Goal: Task Accomplishment & Management: Manage account settings

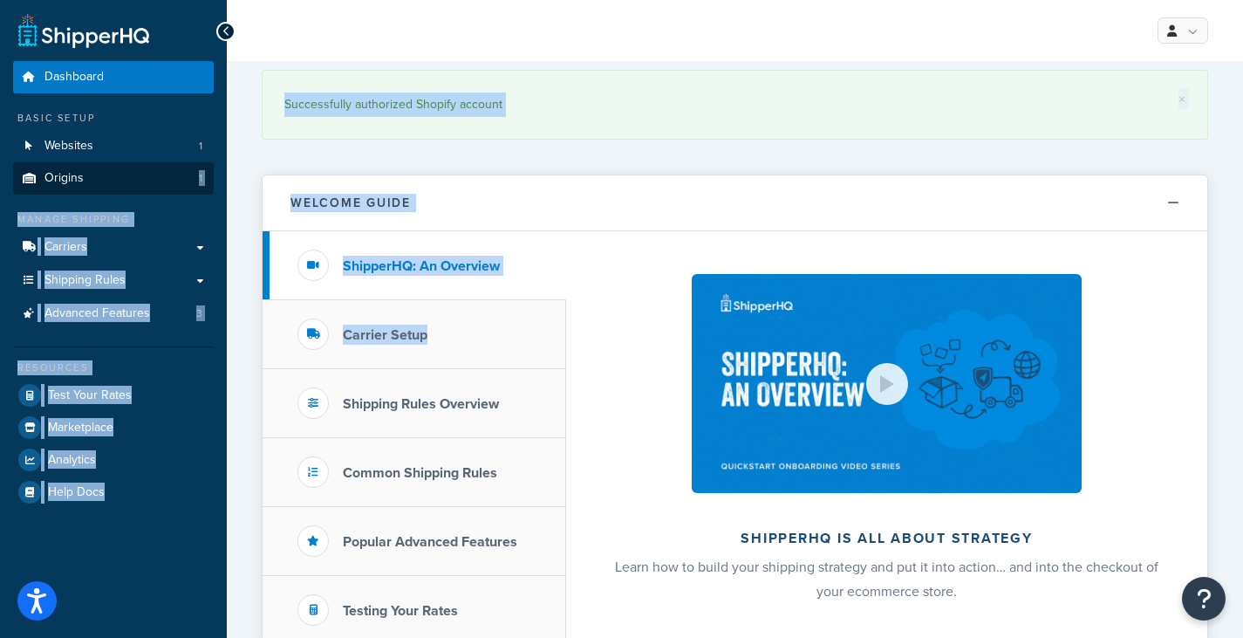
drag, startPoint x: 242, startPoint y: 385, endPoint x: 92, endPoint y: 174, distance: 259.5
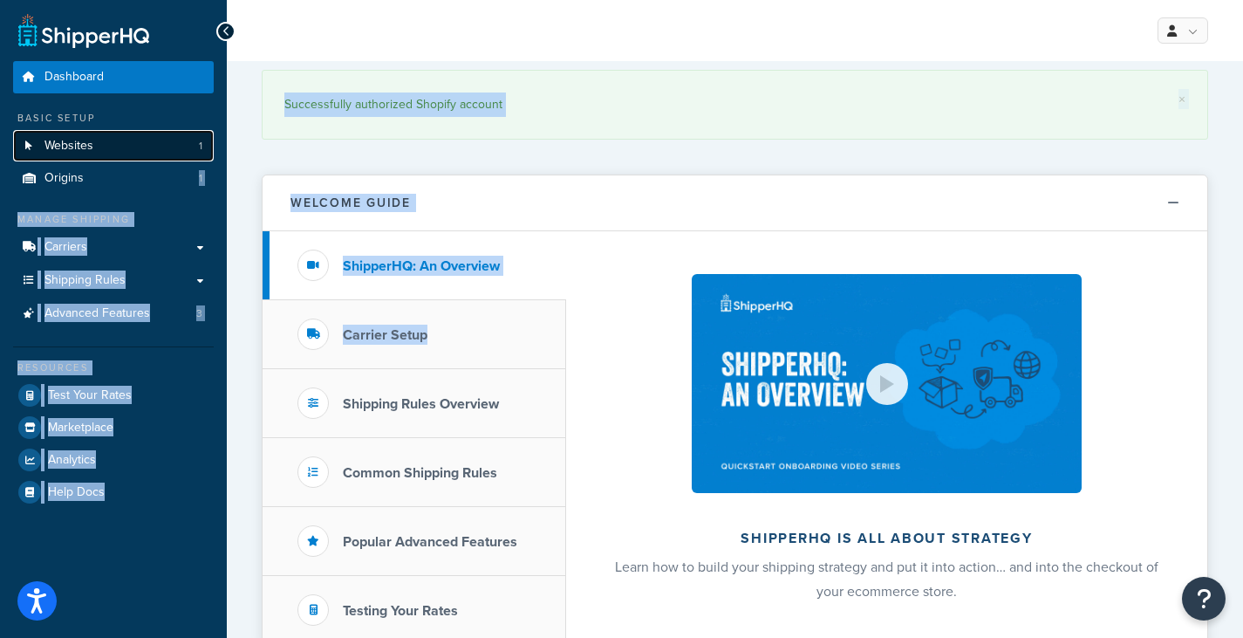
click at [122, 145] on link "Websites 1" at bounding box center [113, 146] width 201 height 32
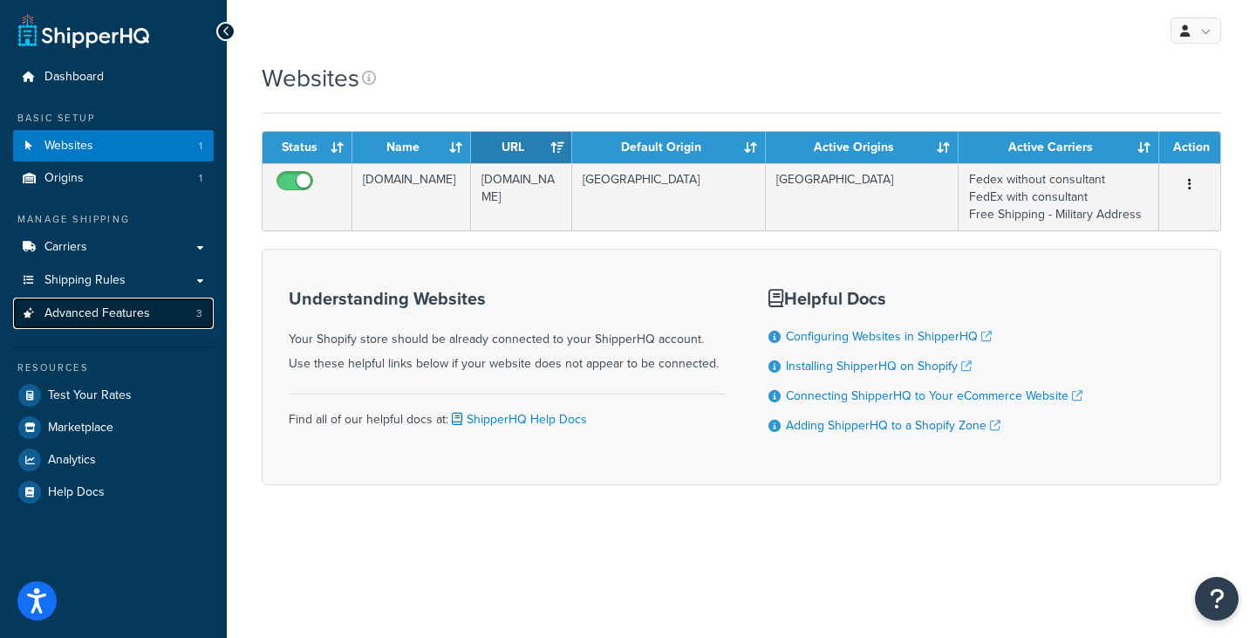
click at [118, 301] on link "Advanced Features 3" at bounding box center [113, 313] width 201 height 32
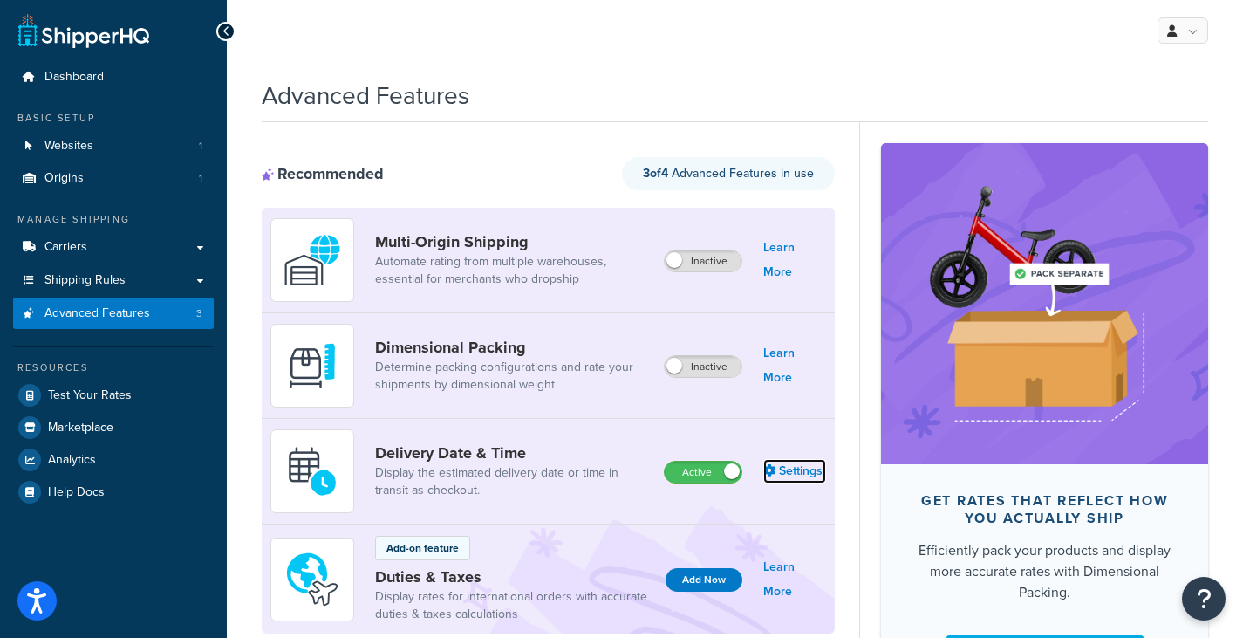
click at [797, 475] on link "Settings" at bounding box center [794, 471] width 63 height 24
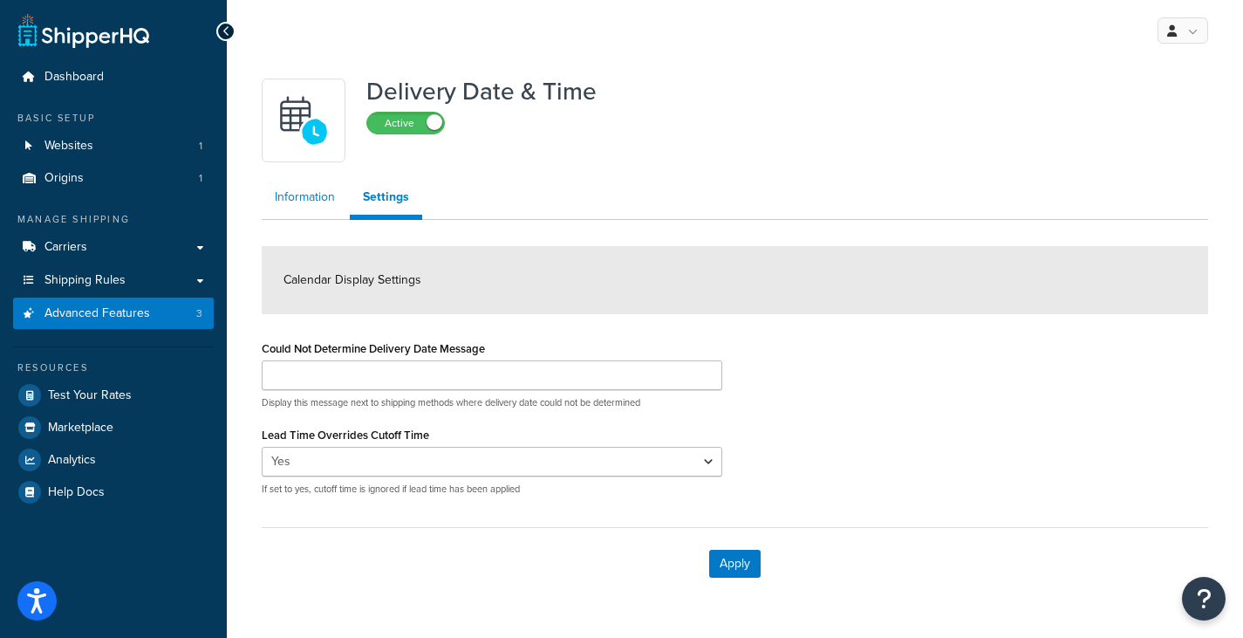
click at [300, 196] on link "Information" at bounding box center [305, 197] width 86 height 35
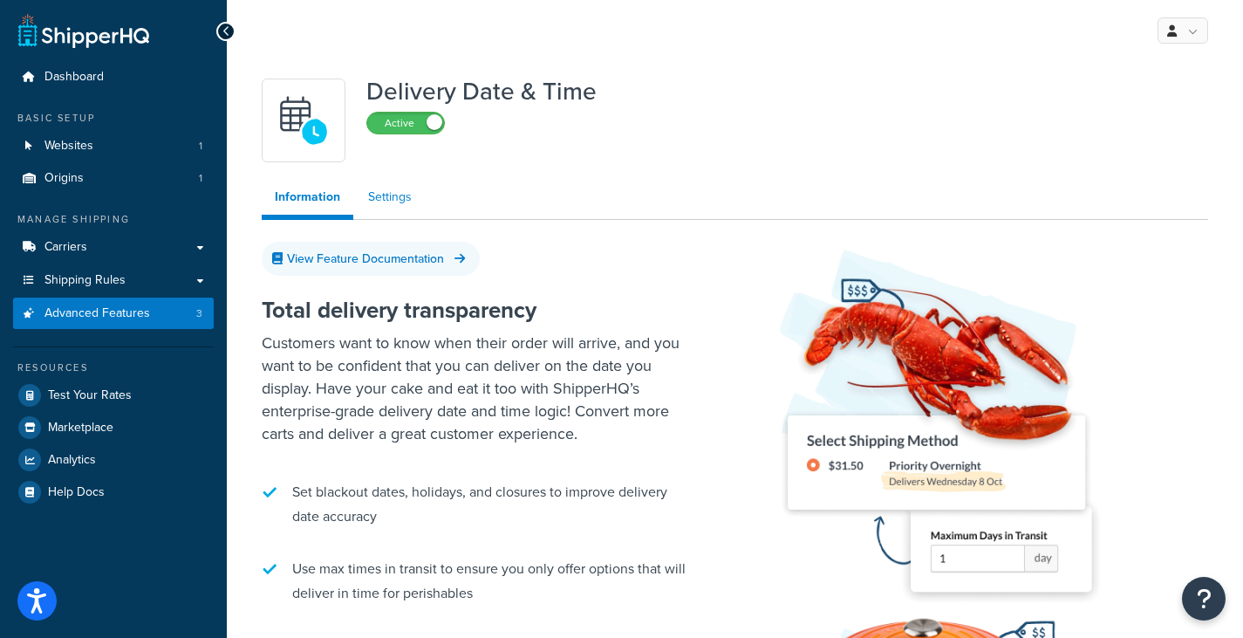
click at [406, 193] on link "Settings" at bounding box center [390, 197] width 70 height 35
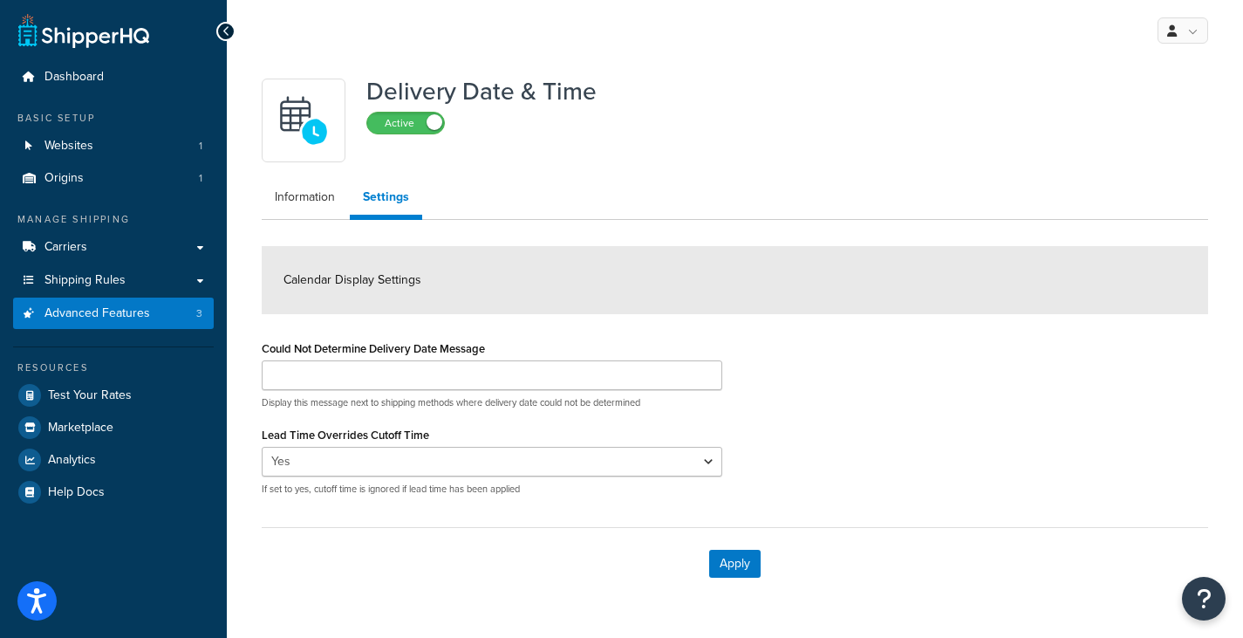
scroll to position [49, 0]
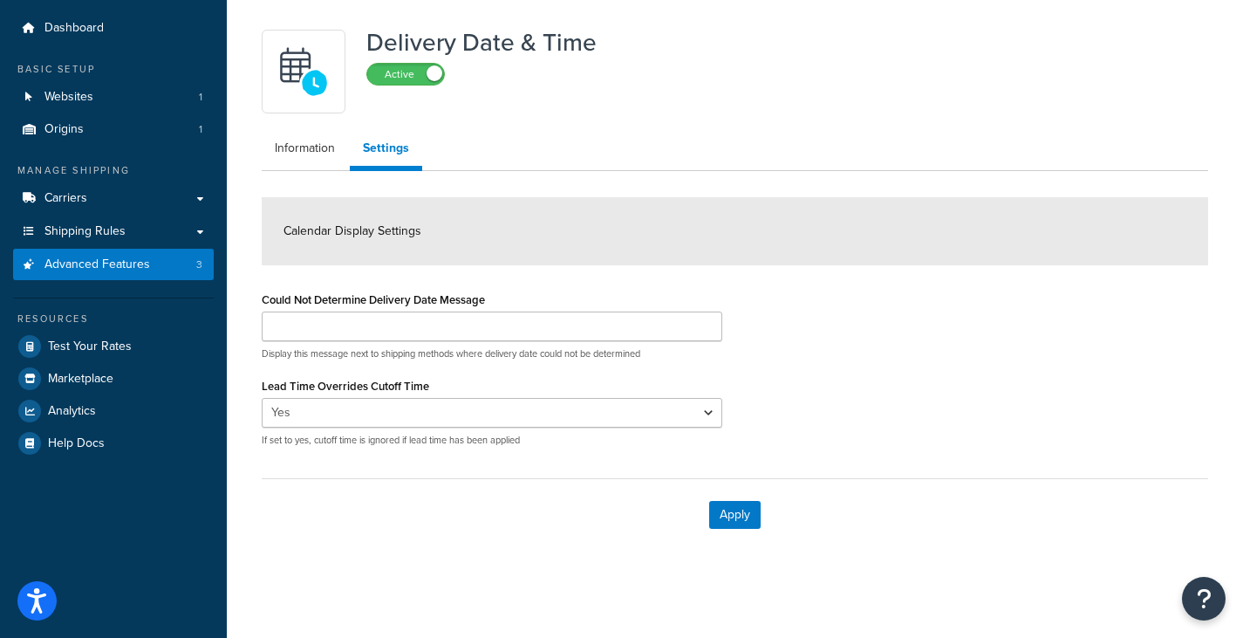
click at [397, 211] on div "Calendar Display Settings" at bounding box center [735, 231] width 946 height 68
click at [402, 419] on select "Yes No" at bounding box center [492, 413] width 461 height 30
click at [509, 375] on div "Lead Time Overrides Cutoff Time Yes No If set to yes, cutoff time is ignored if…" at bounding box center [492, 409] width 461 height 73
click at [507, 416] on select "Yes No" at bounding box center [492, 413] width 461 height 30
select select "false"
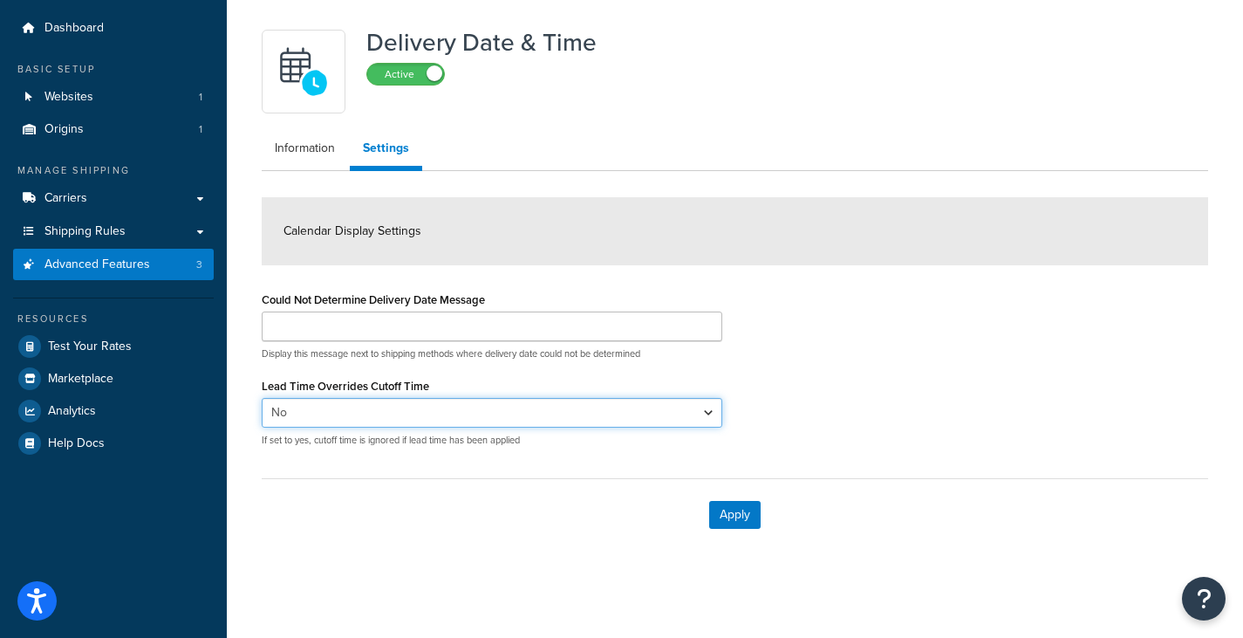
click at [262, 398] on select "Yes No" at bounding box center [492, 413] width 461 height 30
click at [757, 515] on button "Apply" at bounding box center [734, 515] width 51 height 28
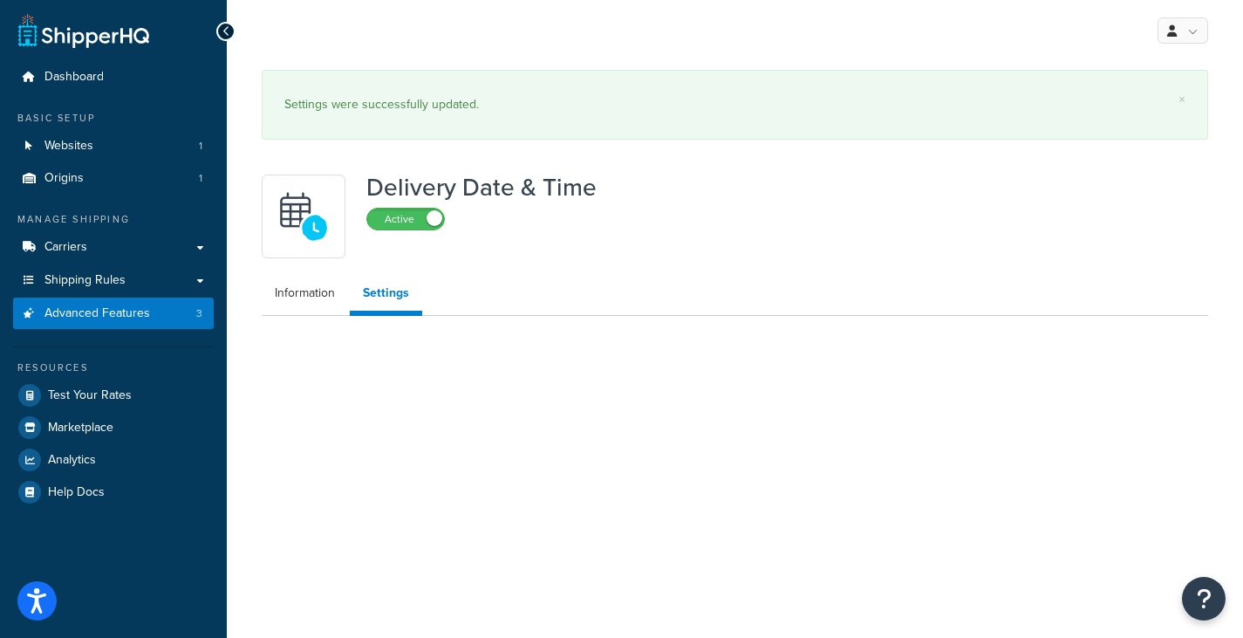
scroll to position [0, 0]
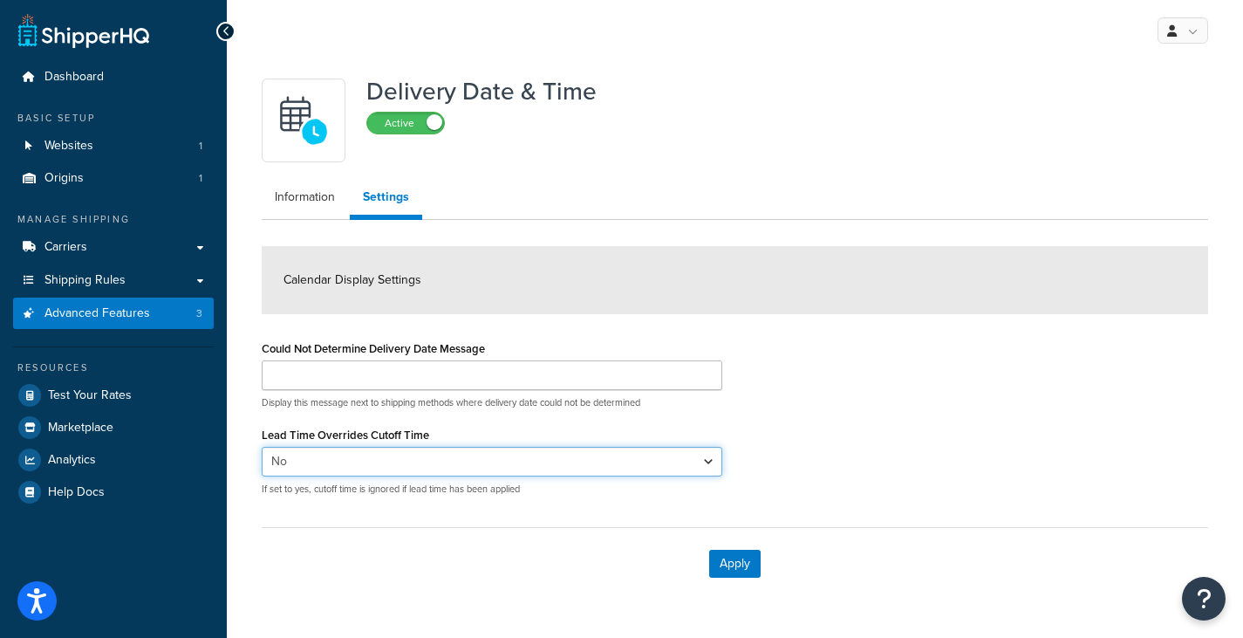
click at [325, 465] on select "Yes No" at bounding box center [492, 462] width 461 height 30
select select "true"
click at [262, 447] on select "Yes No" at bounding box center [492, 462] width 461 height 30
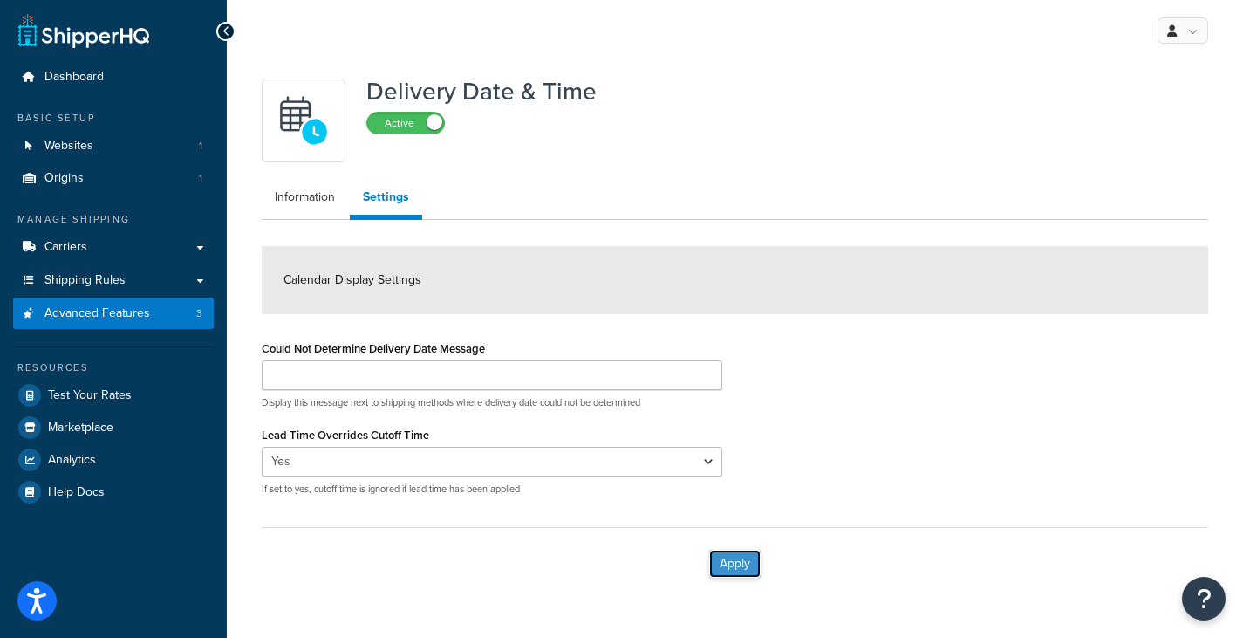
click at [734, 565] on button "Apply" at bounding box center [734, 564] width 51 height 28
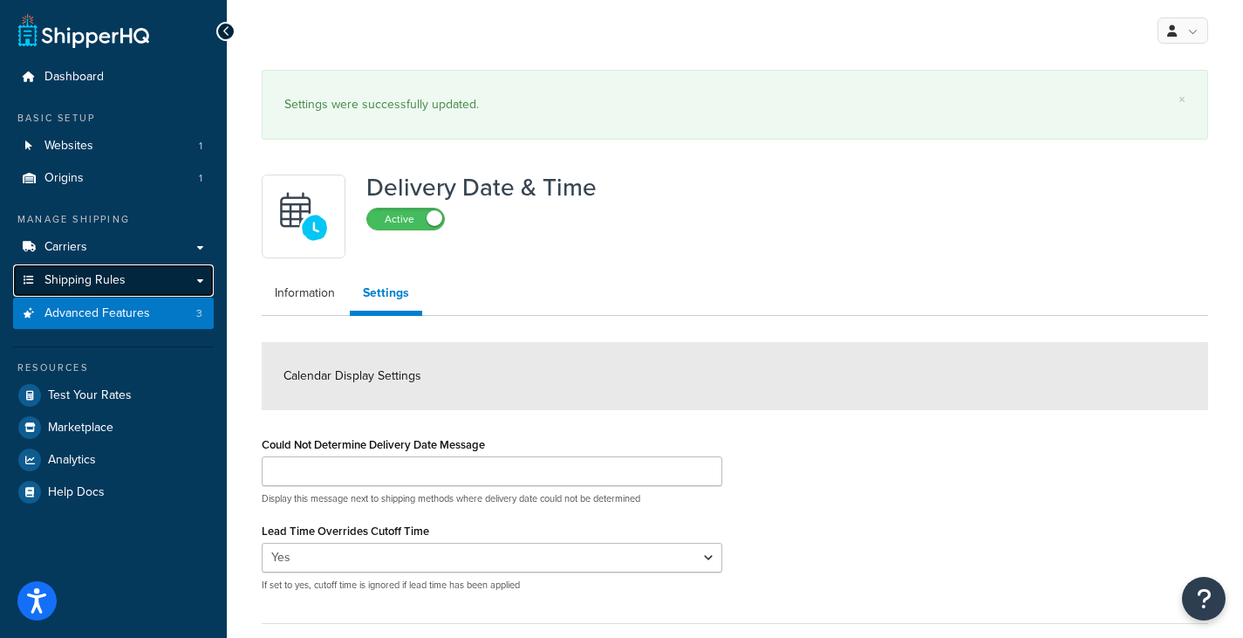
click at [124, 273] on span "Shipping Rules" at bounding box center [84, 280] width 81 height 15
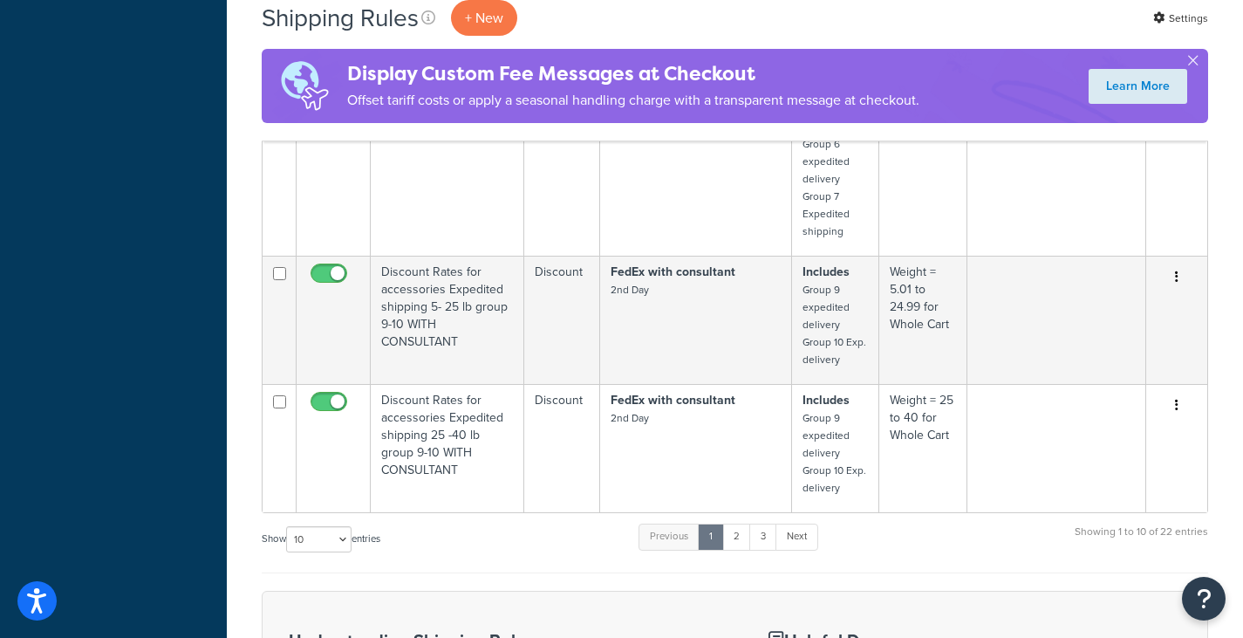
scroll to position [945, 0]
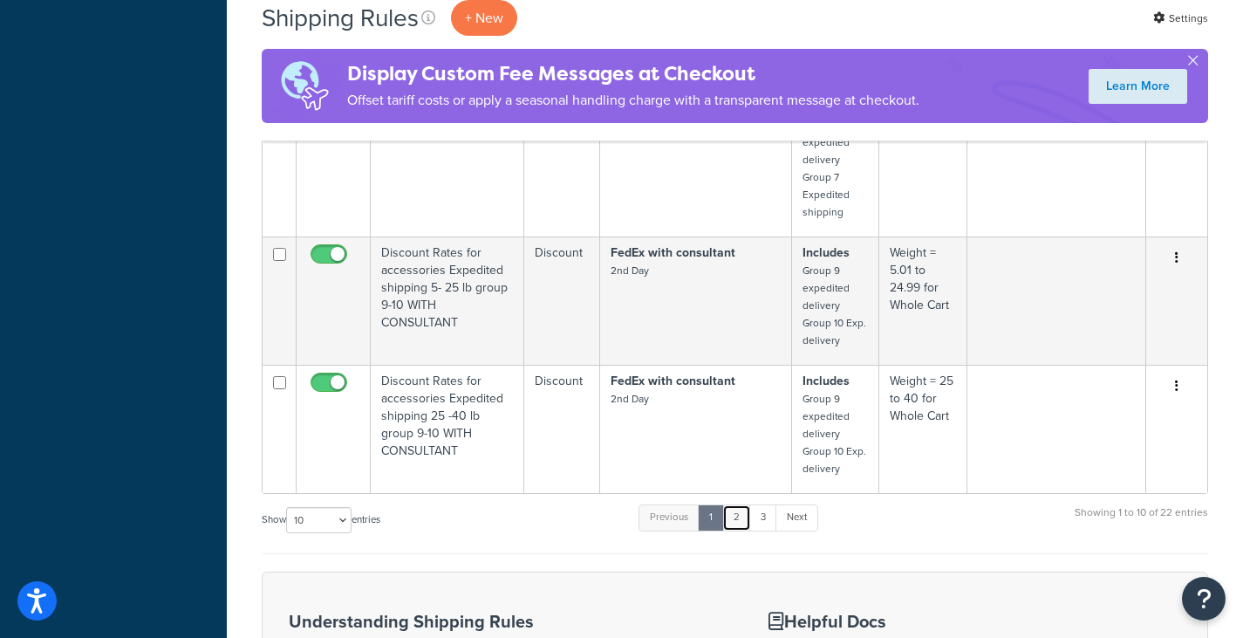
click at [747, 519] on link "2" at bounding box center [736, 517] width 29 height 26
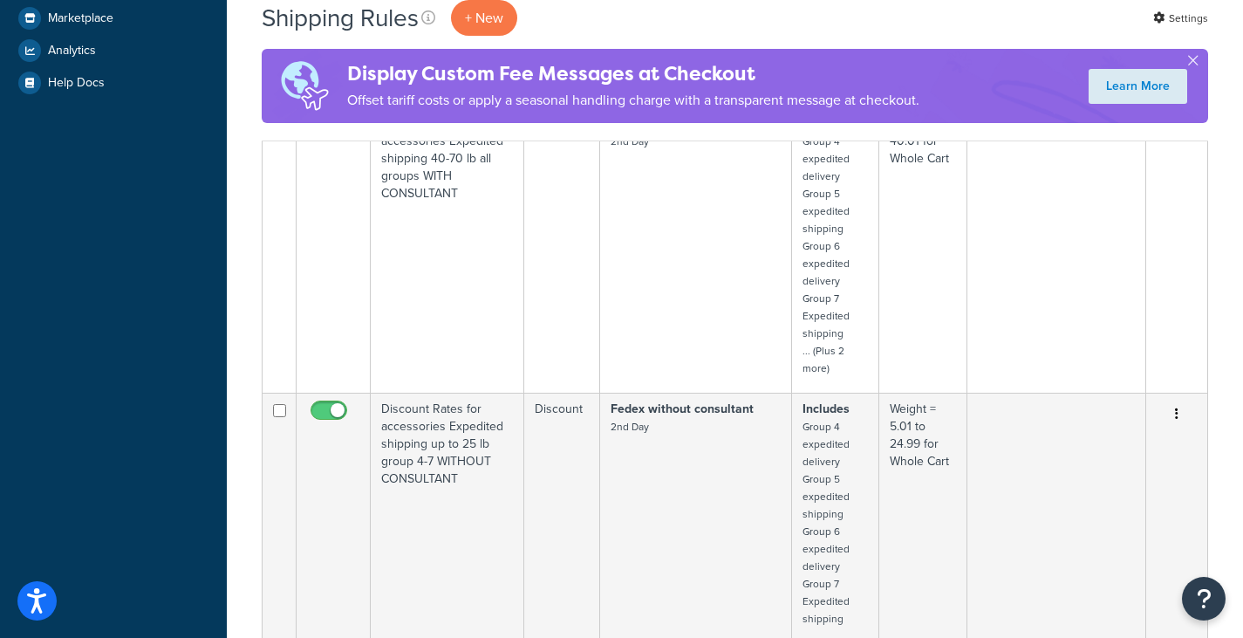
scroll to position [0, 0]
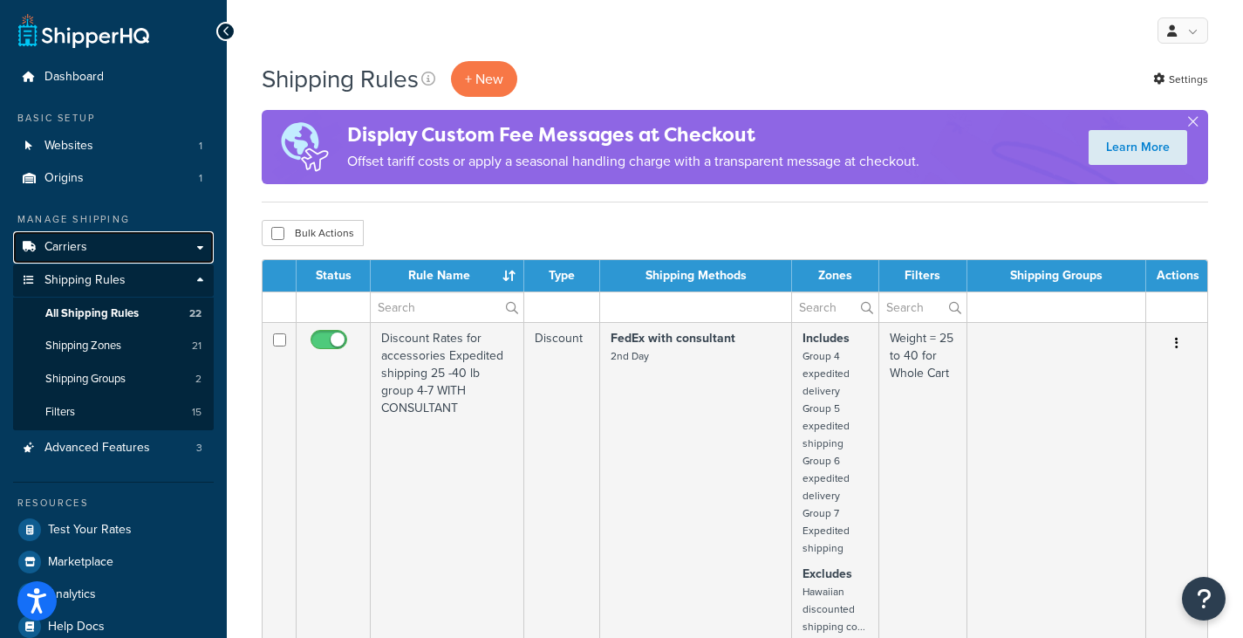
click at [93, 245] on link "Carriers" at bounding box center [113, 247] width 201 height 32
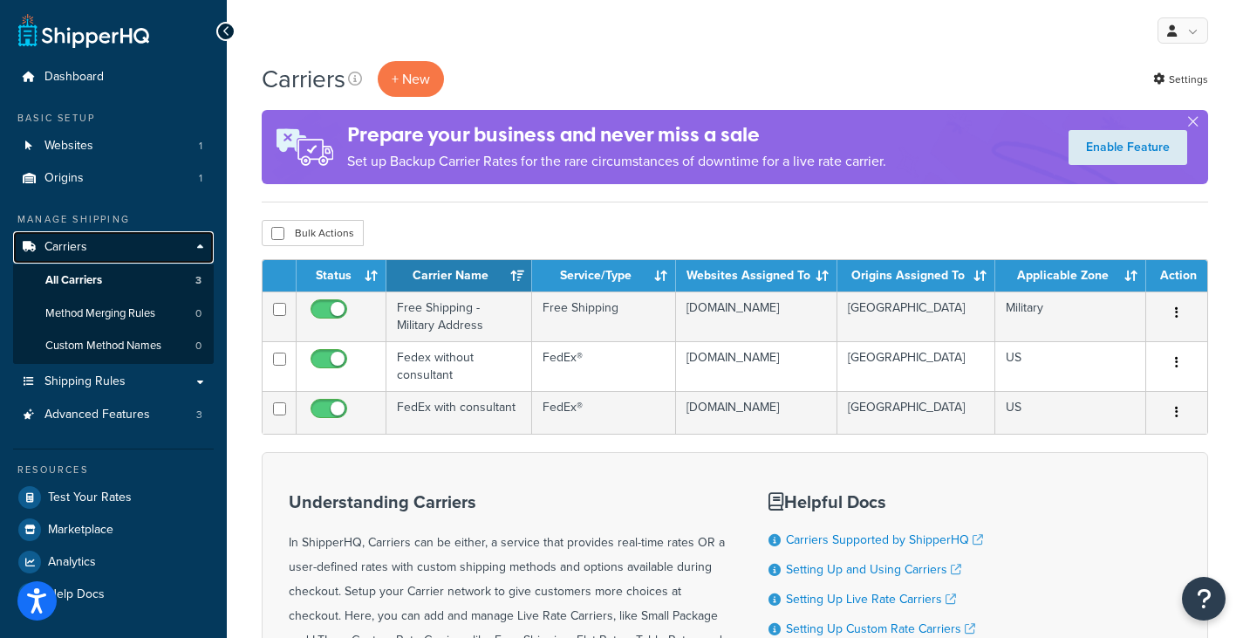
click at [92, 243] on link "Carriers" at bounding box center [113, 247] width 201 height 32
click at [200, 250] on link "Carriers" at bounding box center [113, 247] width 201 height 32
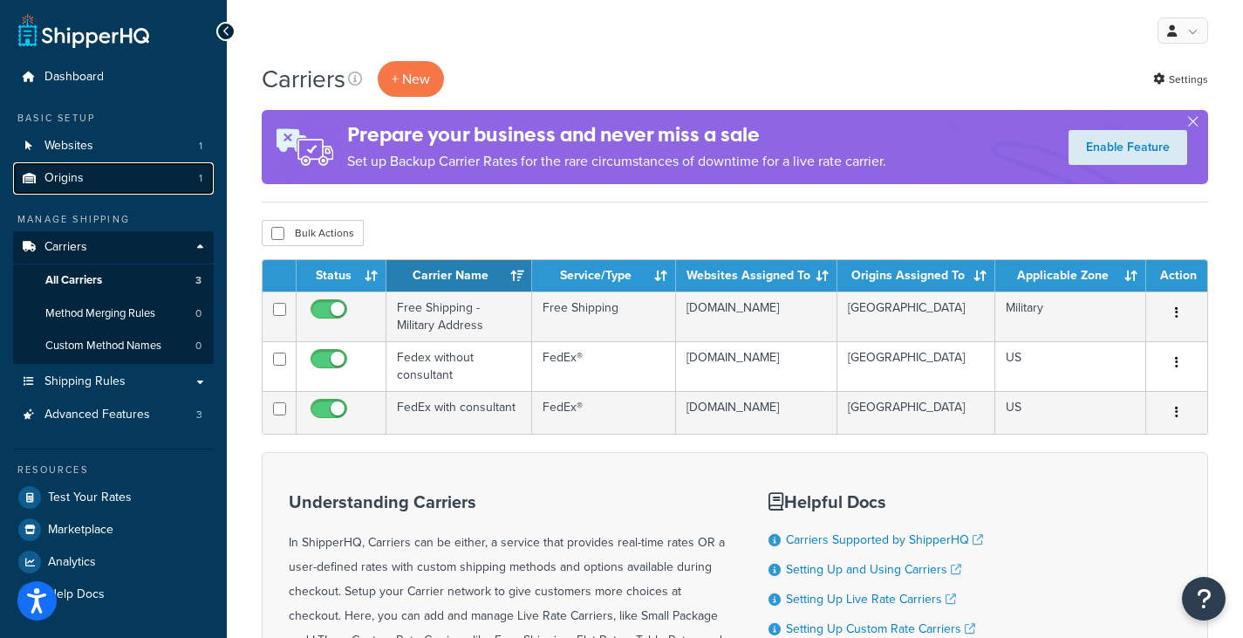
drag, startPoint x: 134, startPoint y: 163, endPoint x: 105, endPoint y: 177, distance: 32.8
click at [105, 177] on link "Origins 1" at bounding box center [113, 178] width 201 height 32
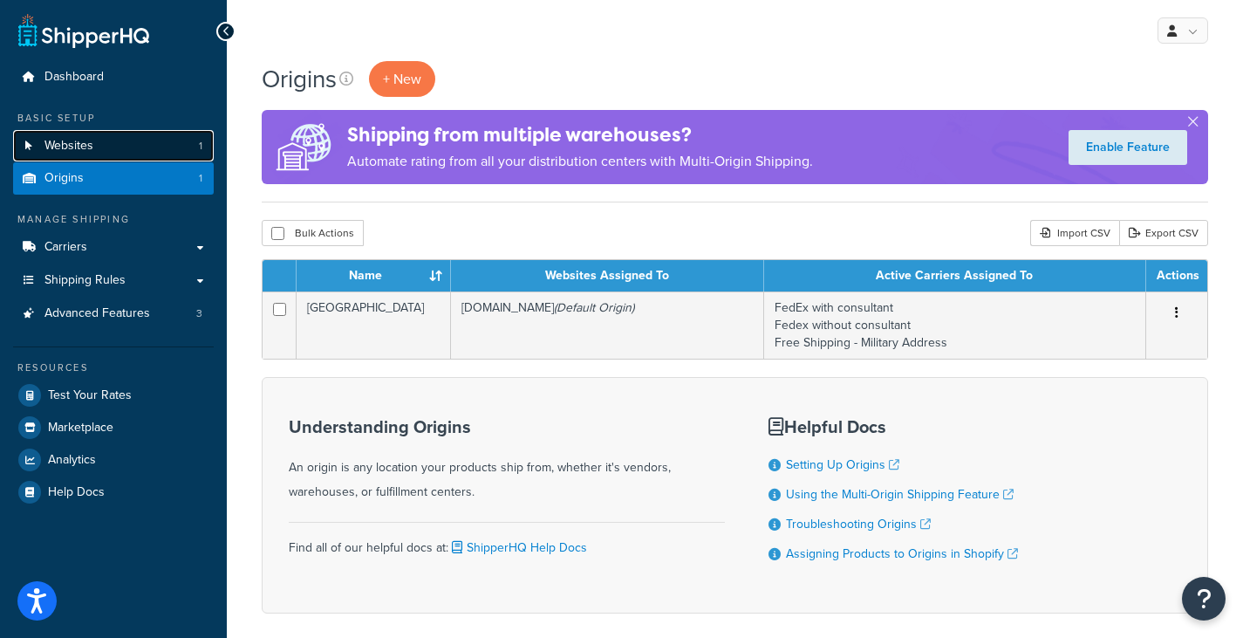
click at [94, 134] on link "Websites 1" at bounding box center [113, 146] width 201 height 32
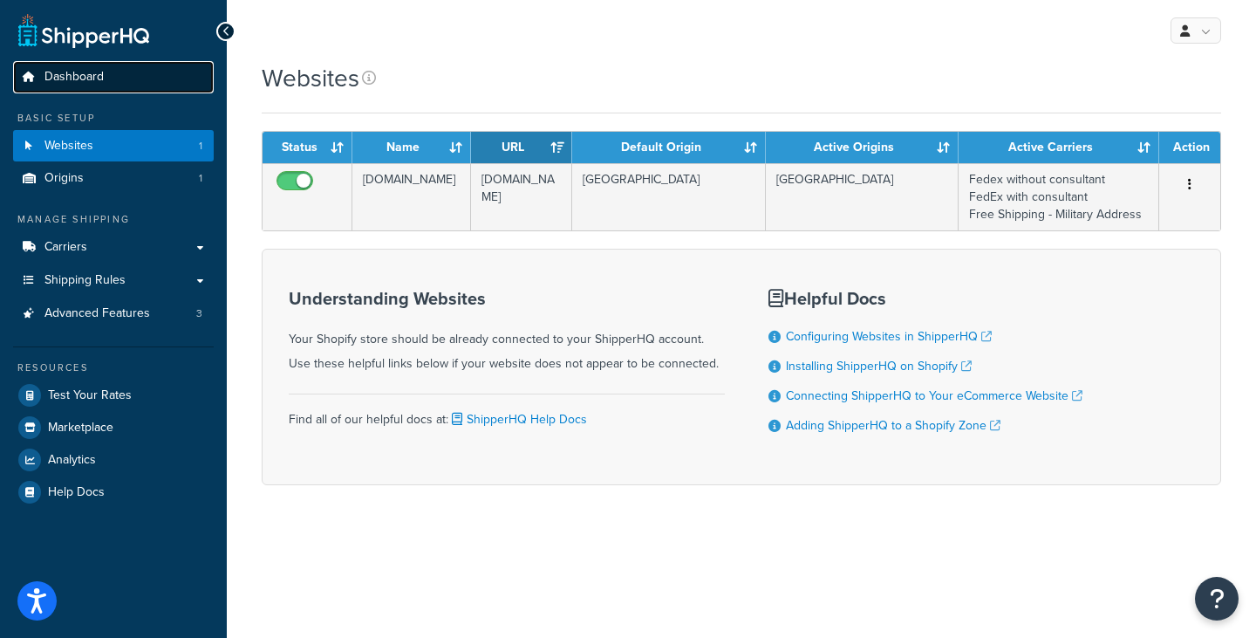
click at [107, 83] on link "Dashboard" at bounding box center [113, 77] width 201 height 32
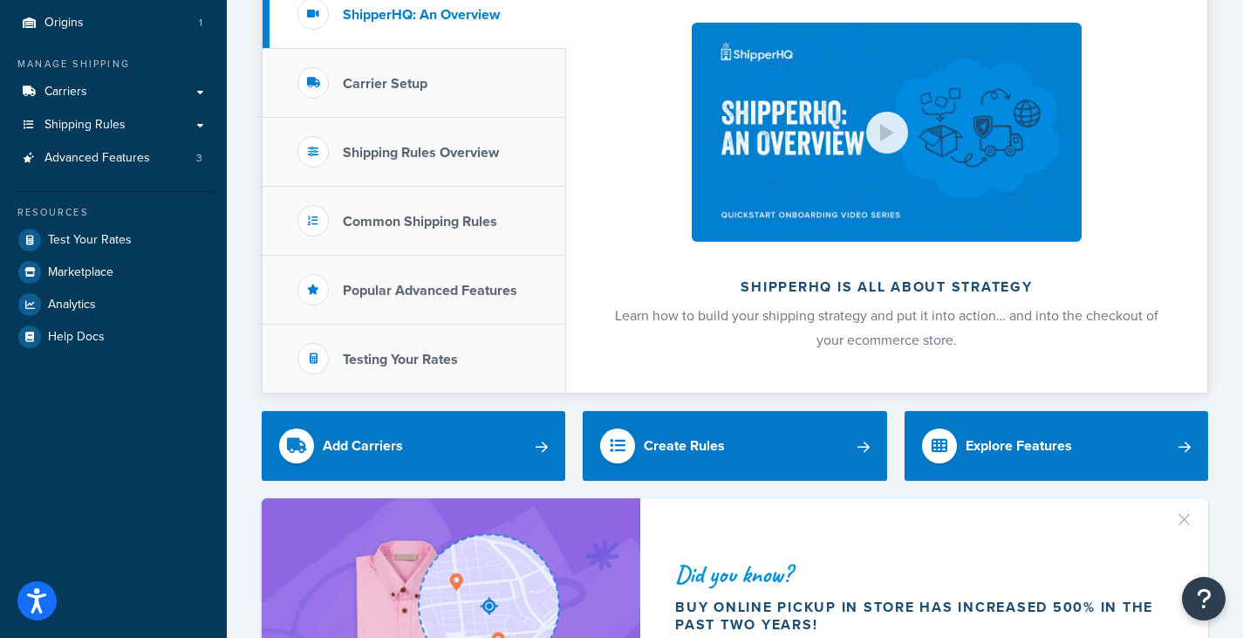
scroll to position [165, 0]
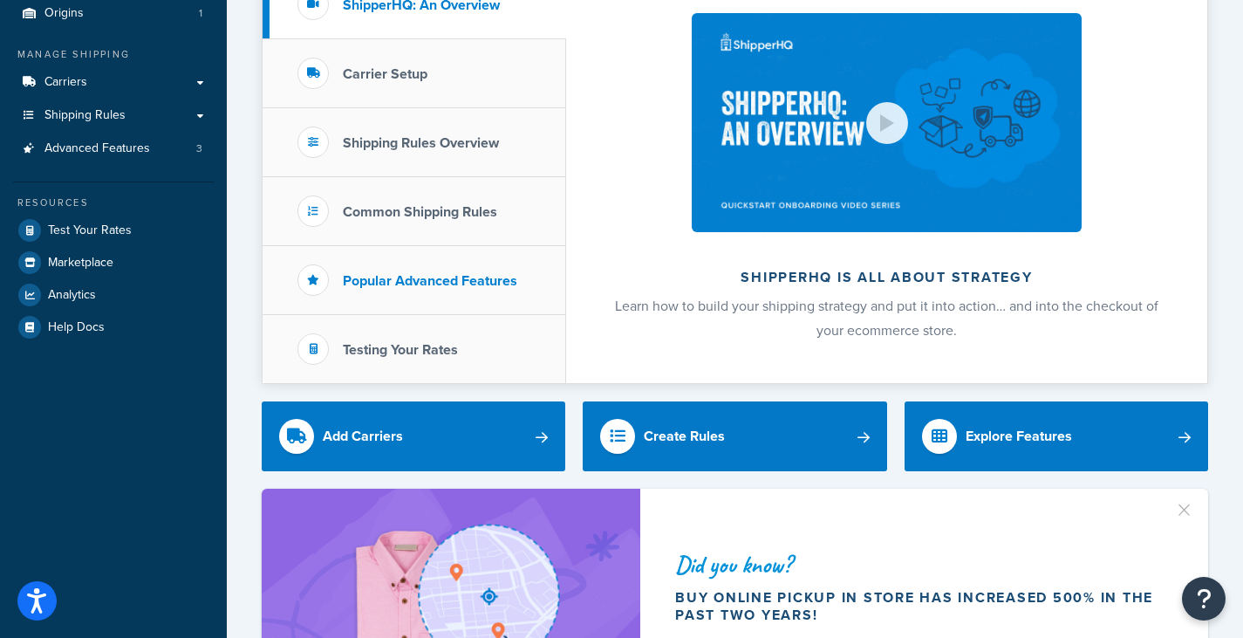
click at [408, 273] on h3 "Popular Advanced Features" at bounding box center [430, 281] width 174 height 16
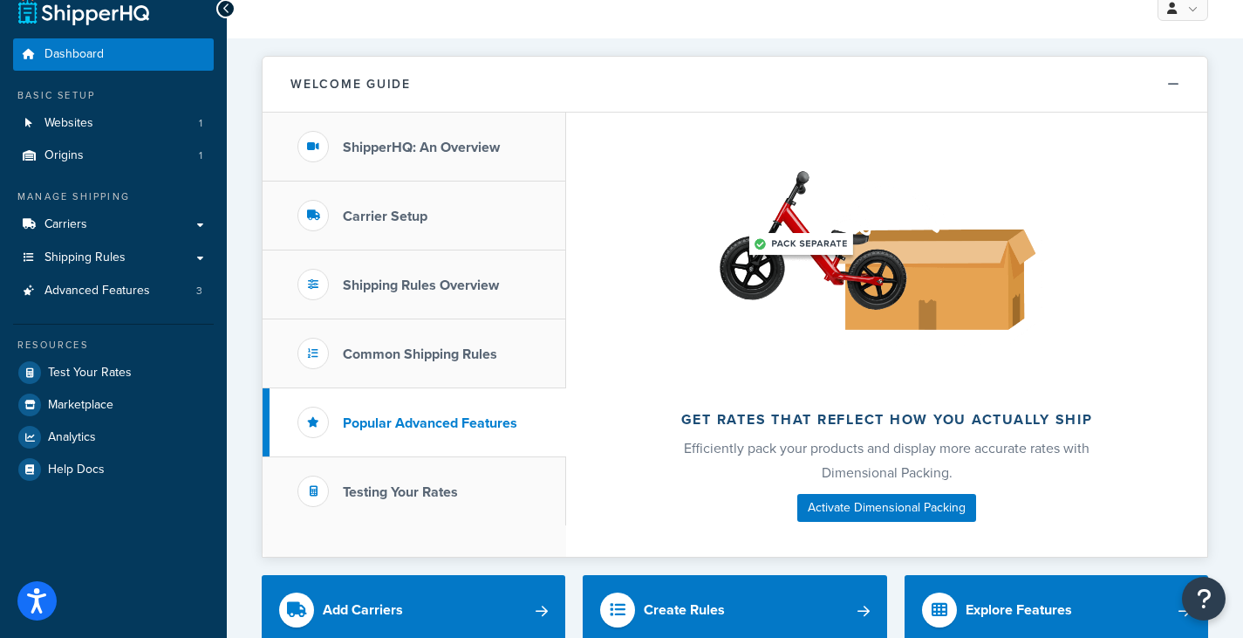
scroll to position [0, 0]
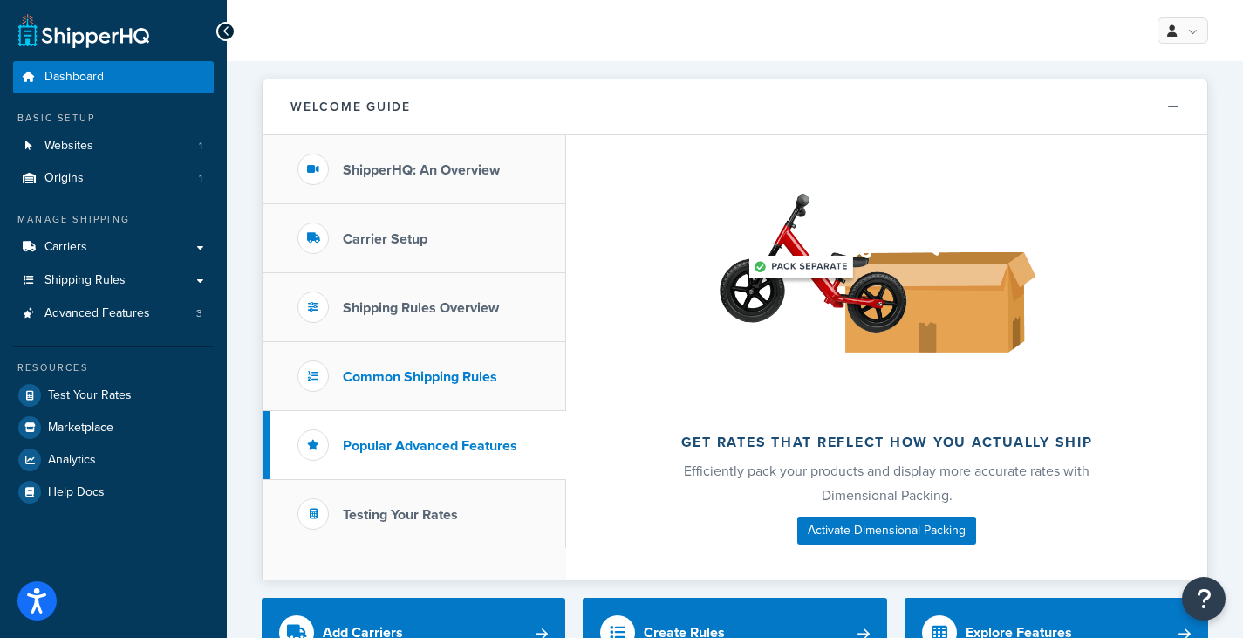
click at [495, 381] on h3 "Common Shipping Rules" at bounding box center [420, 377] width 154 height 16
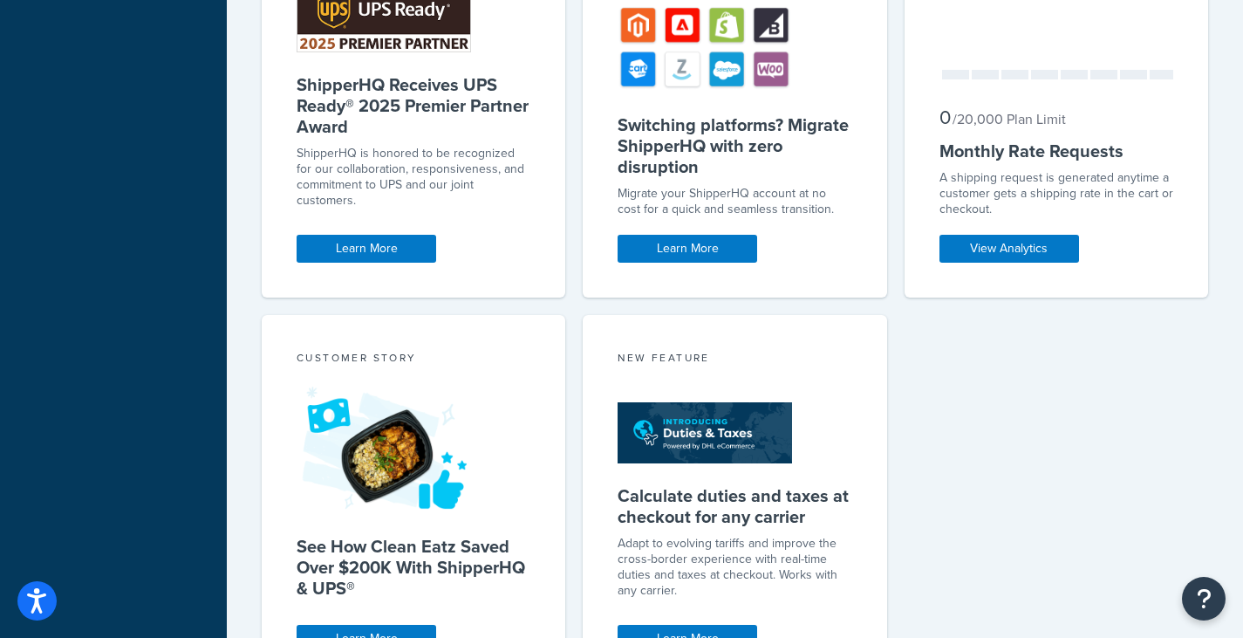
scroll to position [1543, 0]
